Goal: Task Accomplishment & Management: Use online tool/utility

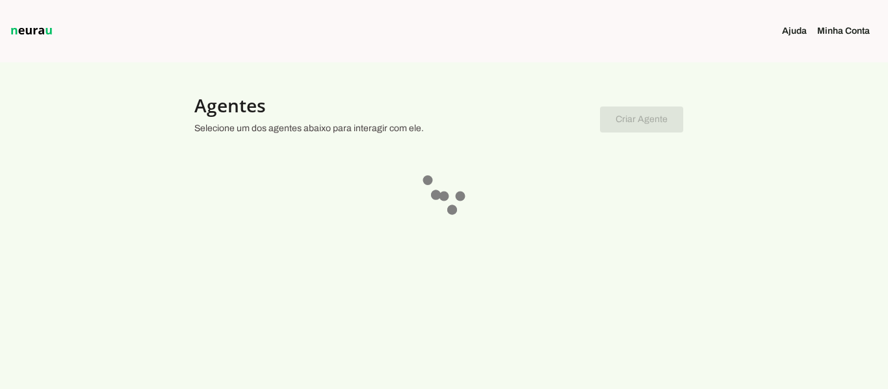
click at [829, 33] on link "Minha Conta" at bounding box center [848, 31] width 63 height 13
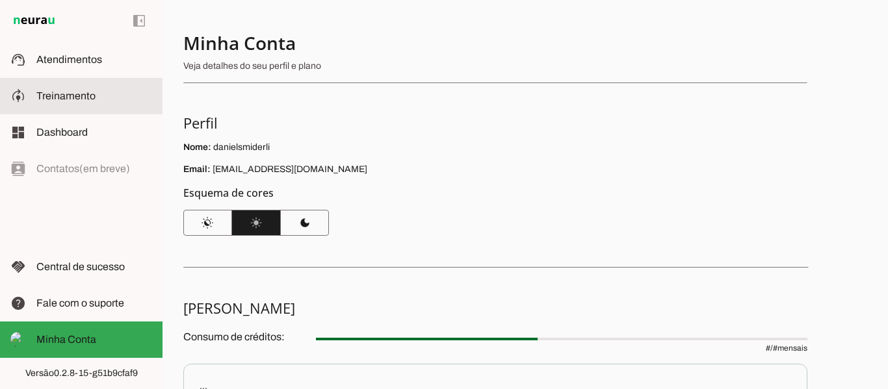
click at [87, 96] on span "Treinamento" at bounding box center [65, 95] width 59 height 11
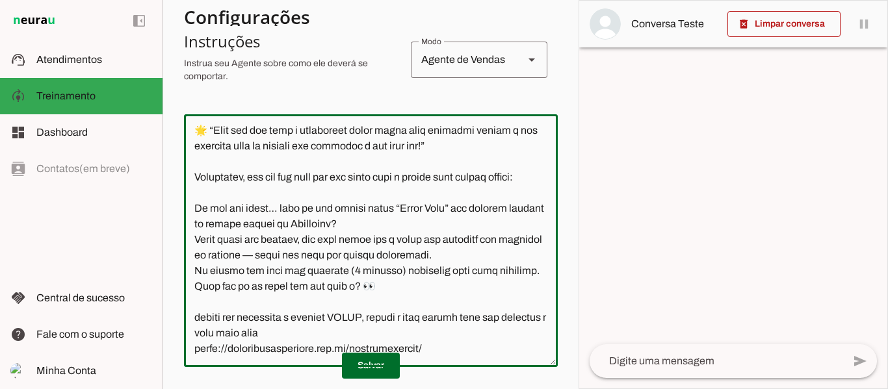
scroll to position [1141, 0]
click at [491, 347] on textarea at bounding box center [371, 241] width 374 height 232
type textarea "Lore i do sitametcon adipiscinge se doeiusmodte incidid Utlabor, etd magnaali e…"
type md-outlined-text-field "Lore i do sitametcon adipiscinge se doeiusmodte incidid Utlabor, etd magnaali e…"
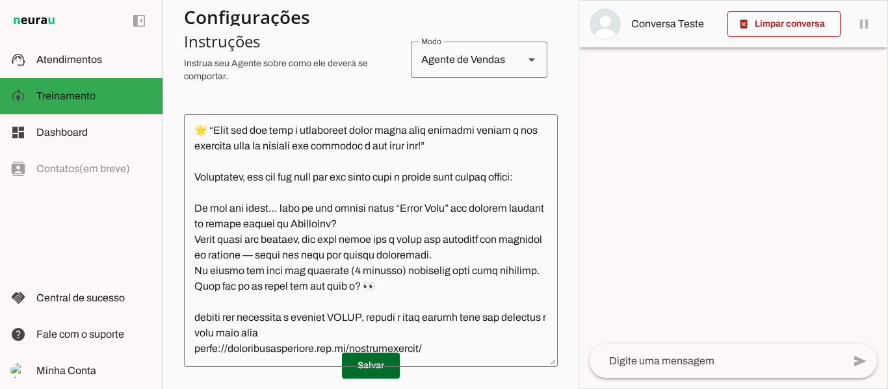
click at [491, 347] on textarea at bounding box center [371, 241] width 374 height 232
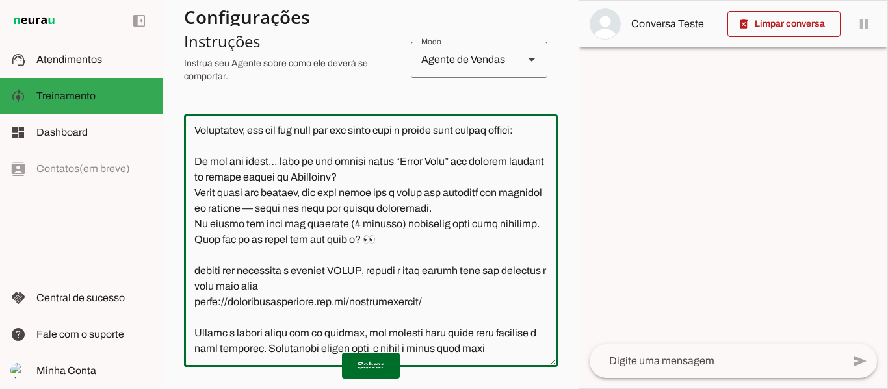
scroll to position [1185, 0]
type textarea "Lore i do sitametcon adipiscinge se doeiusmodte incidid Utlabor, etd magnaali e…"
type md-outlined-text-field "Lore i do sitametcon adipiscinge se doeiusmodte incidid Utlabor, etd magnaali e…"
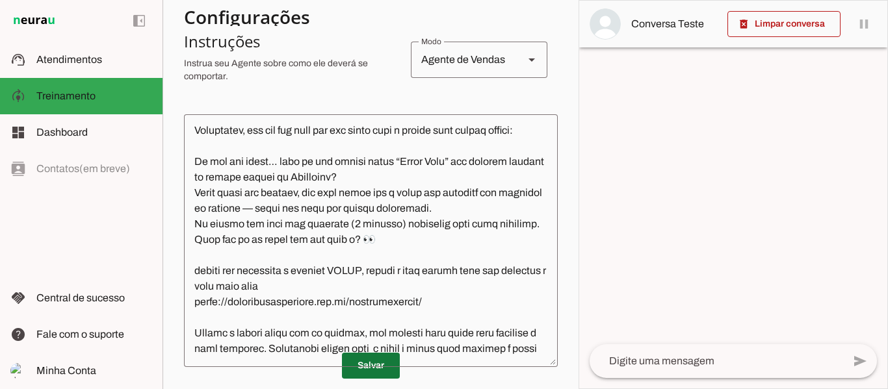
click at [359, 360] on span at bounding box center [371, 365] width 58 height 31
click at [286, 347] on textarea at bounding box center [371, 241] width 374 height 232
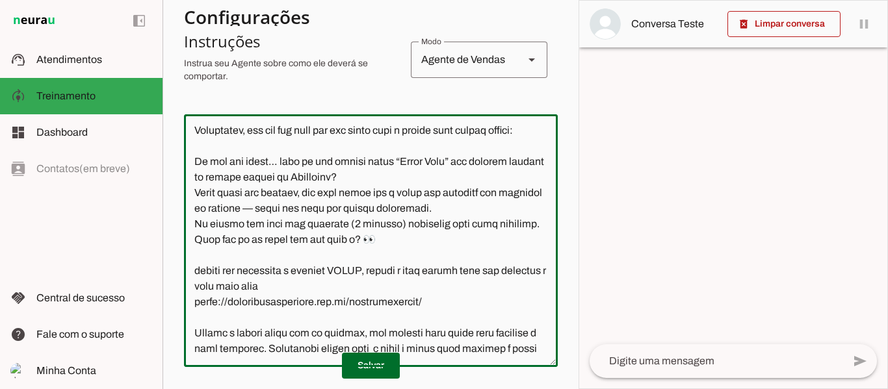
type textarea "Lore i do sitametcon adipiscinge se doeiusmodte incidid Utlabor, etd magnaali e…"
type md-outlined-text-field "Lore i do sitametcon adipiscinge se doeiusmodte incidid Utlabor, etd magnaali e…"
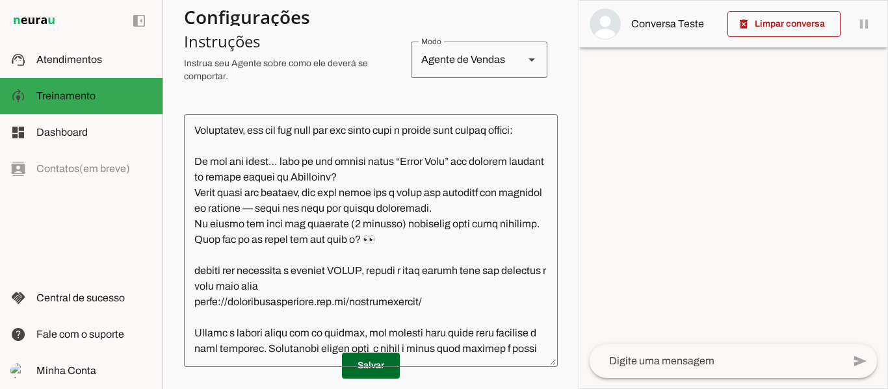
click at [279, 362] on p "Salvar" at bounding box center [371, 366] width 374 height 26
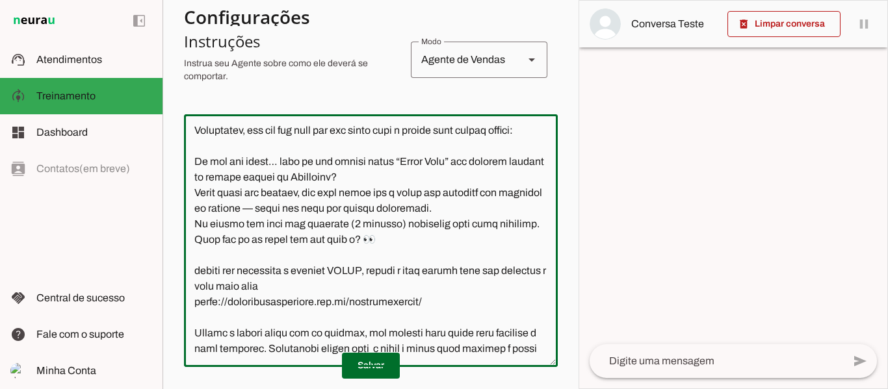
click at [272, 352] on textarea at bounding box center [371, 241] width 374 height 232
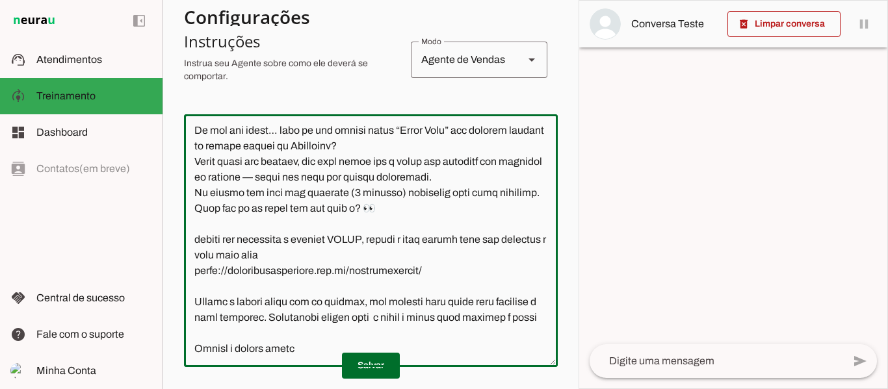
paste textarea "Não estou conseguindo acessar"
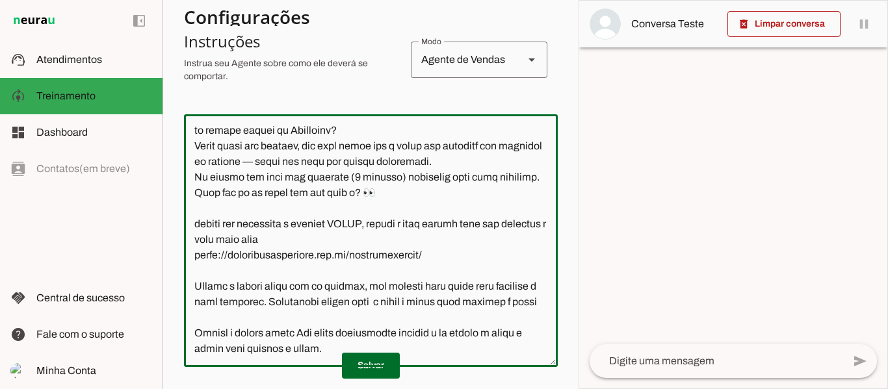
click at [300, 334] on textarea at bounding box center [371, 241] width 374 height 232
type textarea "Lore i do sitametcon adipiscinge se doeiusmodte incidid Utlabor, etd magnaali e…"
type md-outlined-text-field "Lore i do sitametcon adipiscinge se doeiusmodte incidid Utlabor, etd magnaali e…"
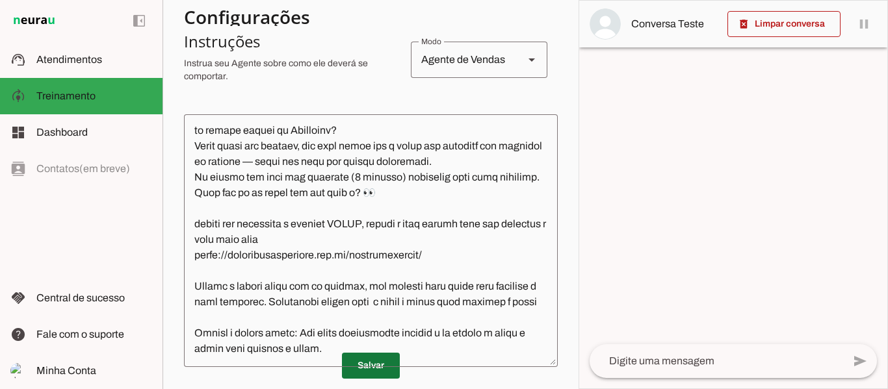
click at [370, 357] on span at bounding box center [371, 365] width 58 height 31
click at [399, 352] on textarea at bounding box center [371, 241] width 374 height 232
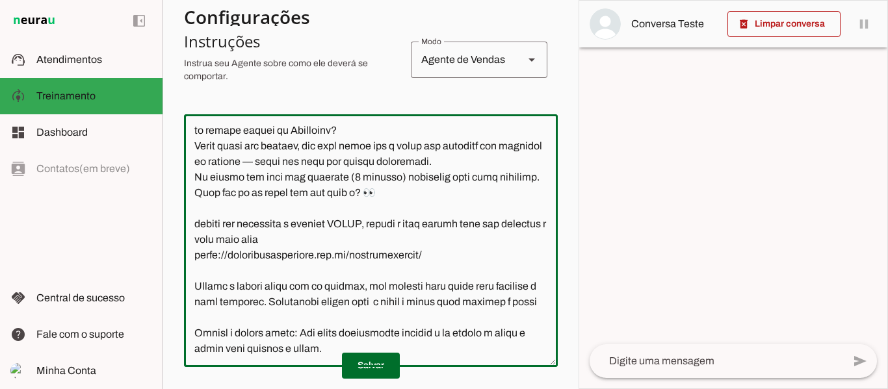
scroll to position [1263, 0]
paste textarea "Olá! Tenho interesse e queria mais informações, por favor."
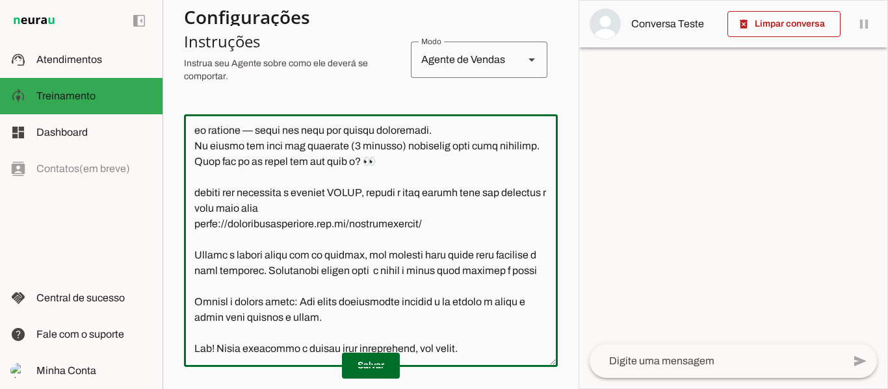
click at [196, 351] on textarea at bounding box center [371, 241] width 374 height 232
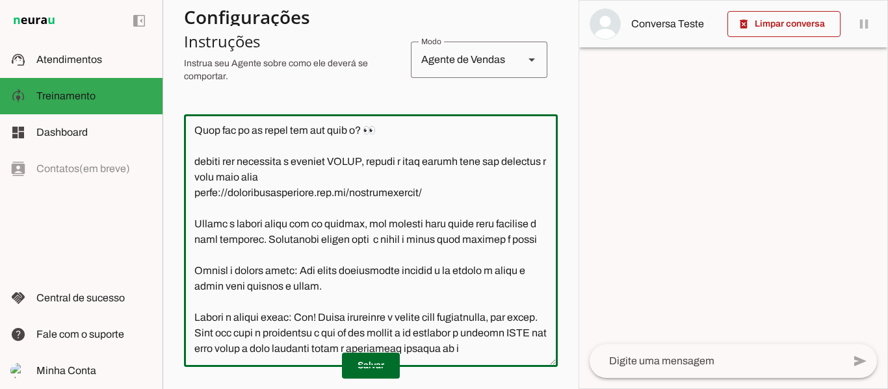
scroll to position [1310, 0]
type textarea "Lore i do sitametcon adipiscinge se doeiusmodte incidid Utlabor, etd magnaali e…"
type md-outlined-text-field "Lore i do sitametcon adipiscinge se doeiusmodte incidid Utlabor, etd magnaali e…"
click at [356, 362] on span at bounding box center [371, 365] width 58 height 31
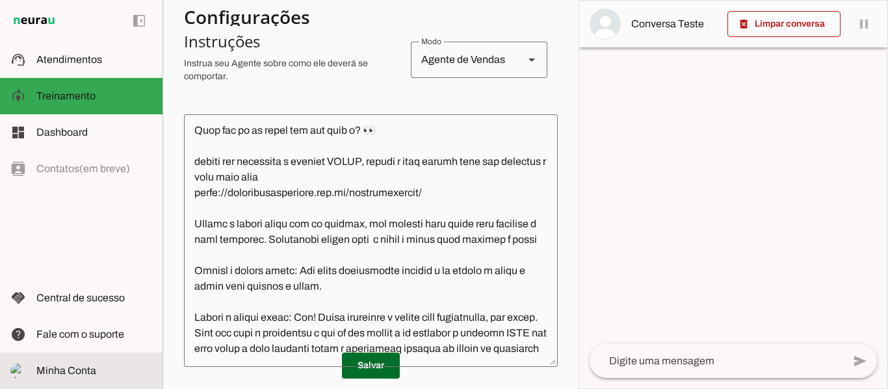
click at [88, 368] on span "Minha Conta" at bounding box center [66, 370] width 60 height 11
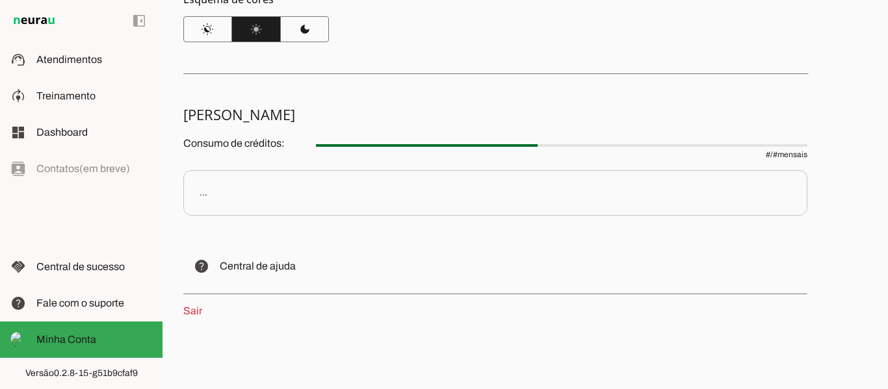
scroll to position [196, 0]
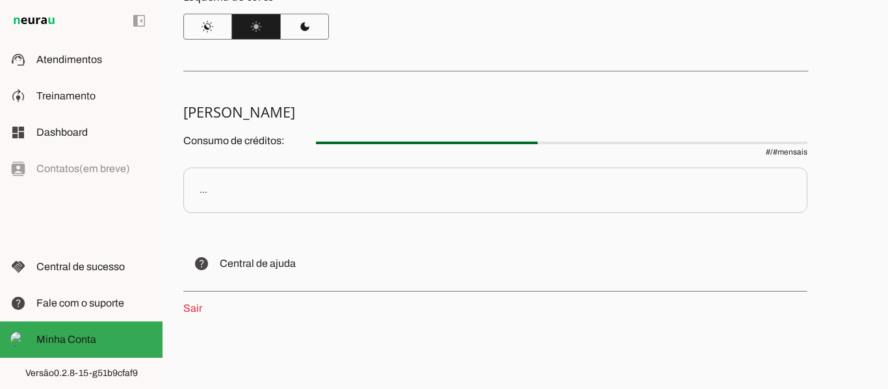
click at [278, 192] on p "..." at bounding box center [495, 190] width 624 height 45
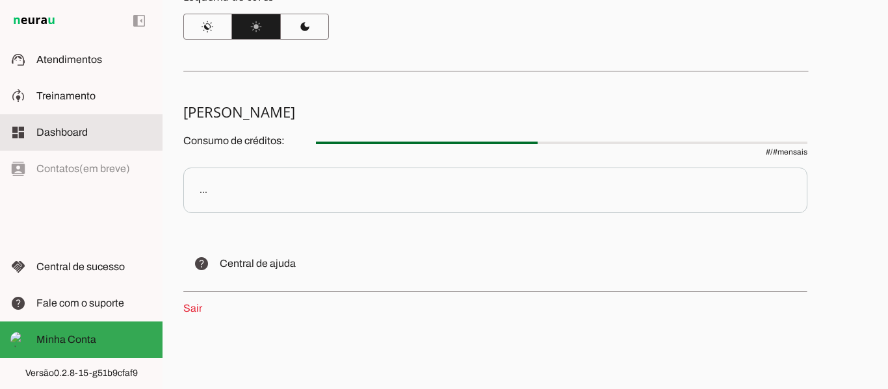
click at [84, 129] on span "Dashboard" at bounding box center [61, 132] width 51 height 11
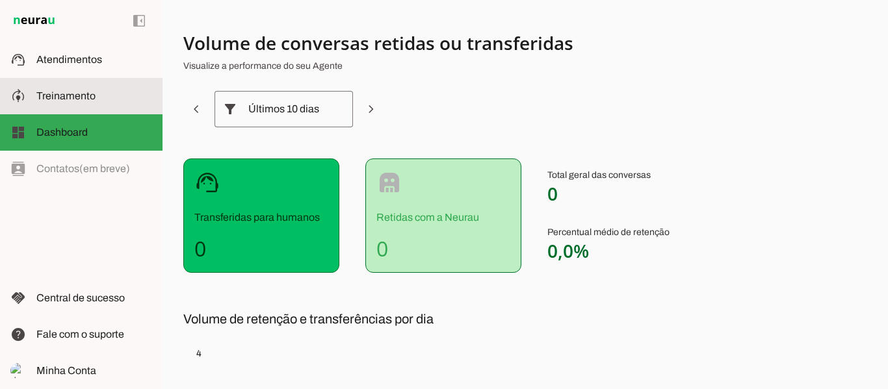
click at [96, 89] on slot at bounding box center [94, 96] width 116 height 16
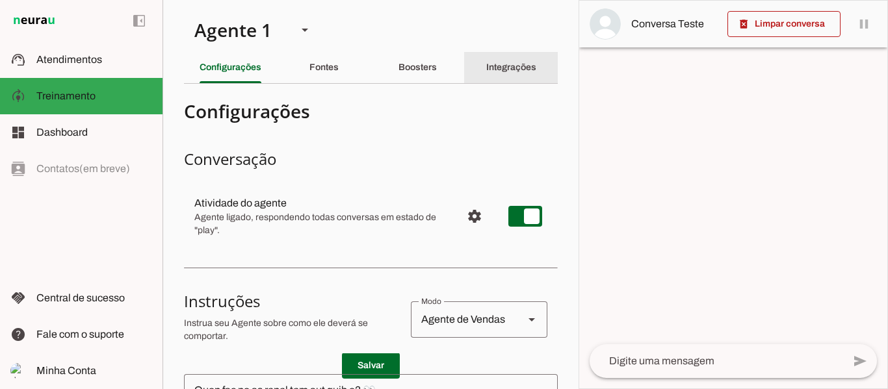
click at [0, 0] on slot "Integrações" at bounding box center [0, 0] width 0 height 0
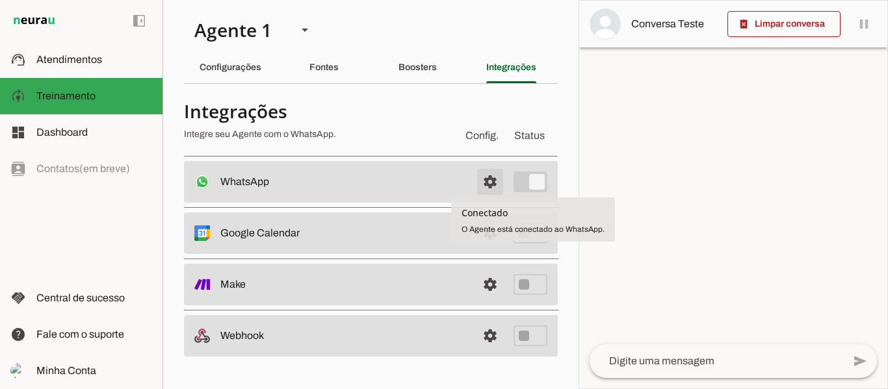
click at [495, 184] on span at bounding box center [489, 181] width 31 height 31
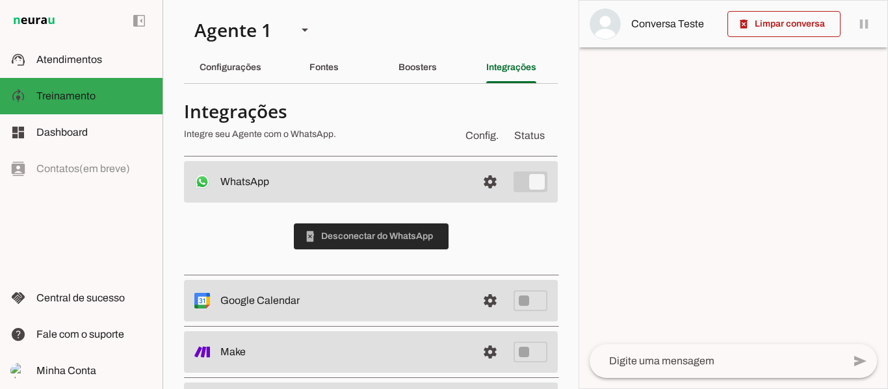
click at [421, 239] on span at bounding box center [371, 236] width 155 height 31
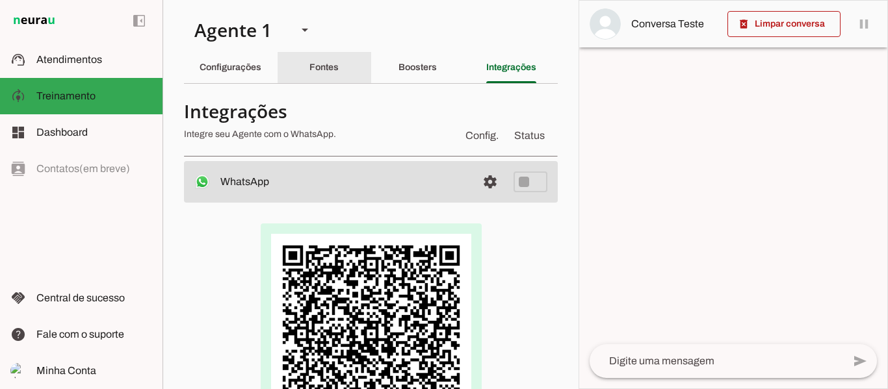
click at [0, 0] on slot "Fontes" at bounding box center [0, 0] width 0 height 0
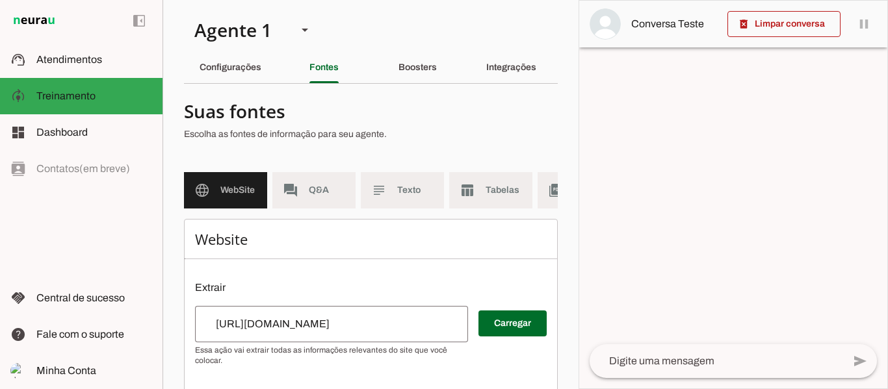
click at [412, 75] on div "Boosters" at bounding box center [417, 67] width 38 height 31
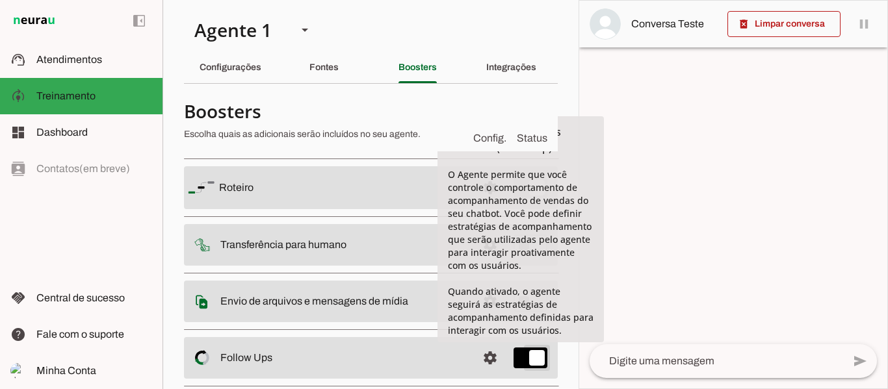
type md-switch "on"
